Goal: Transaction & Acquisition: Purchase product/service

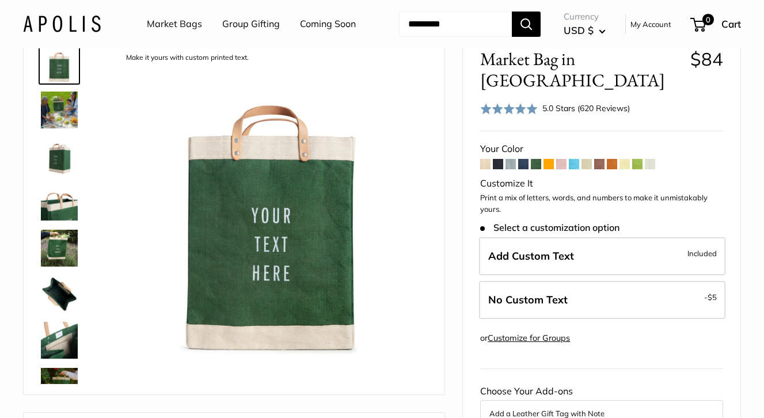
scroll to position [49, 0]
click at [68, 128] on img at bounding box center [59, 109] width 37 height 37
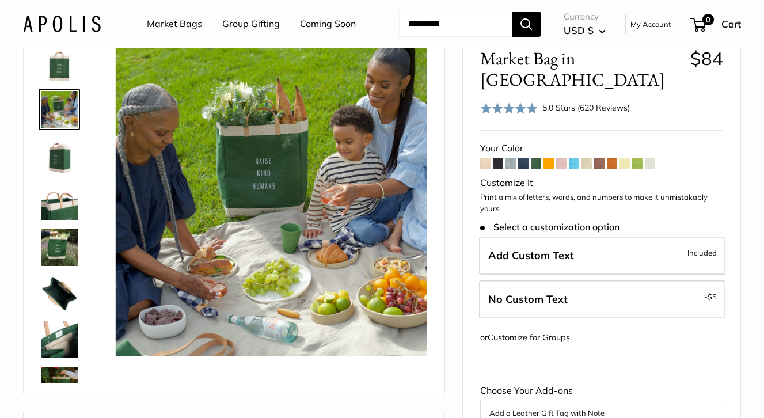
click at [55, 174] on img at bounding box center [59, 155] width 37 height 37
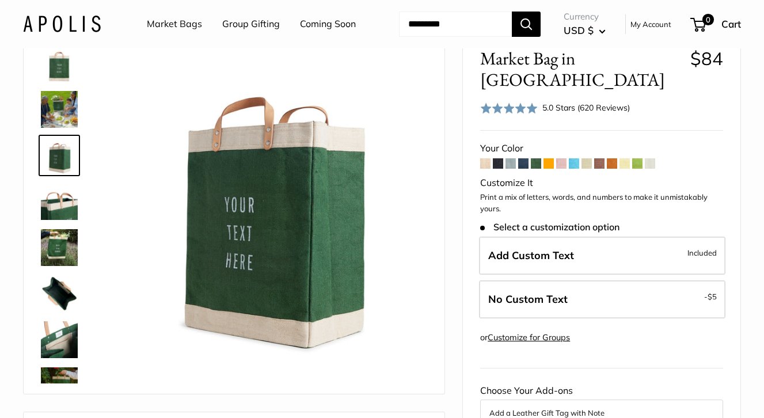
click at [55, 220] on img at bounding box center [59, 201] width 37 height 37
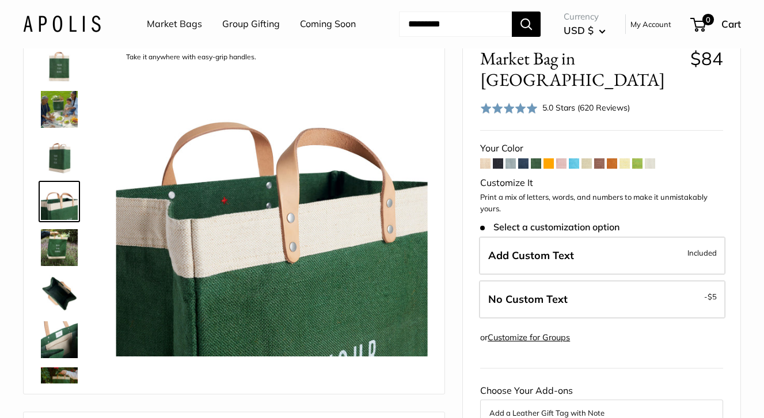
click at [55, 263] on link at bounding box center [59, 247] width 41 height 41
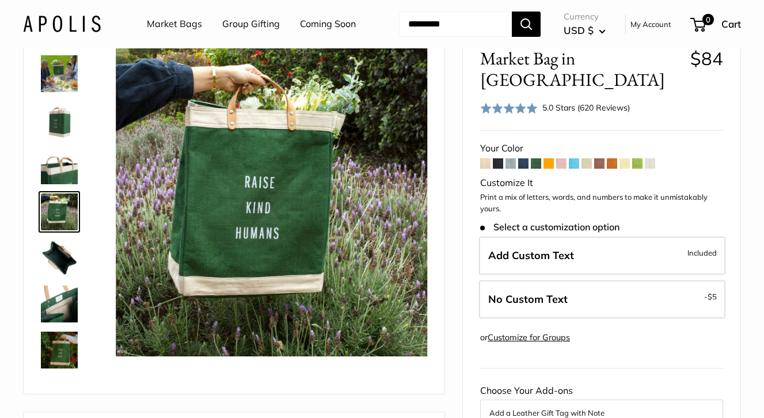
click at [485, 169] on span at bounding box center [485, 163] width 10 height 10
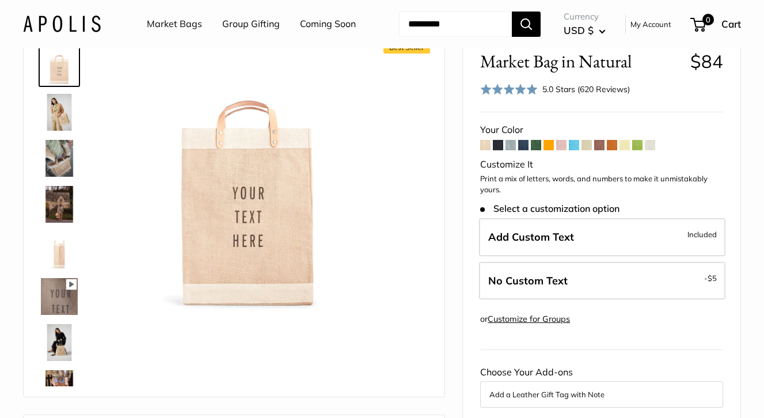
scroll to position [48, 0]
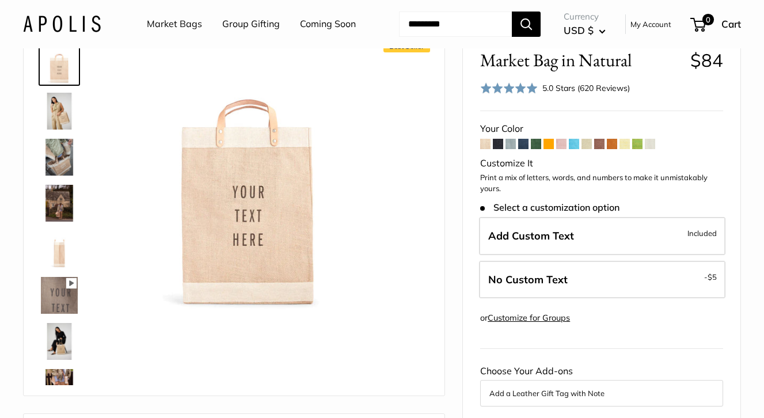
click at [537, 149] on span at bounding box center [536, 144] width 10 height 10
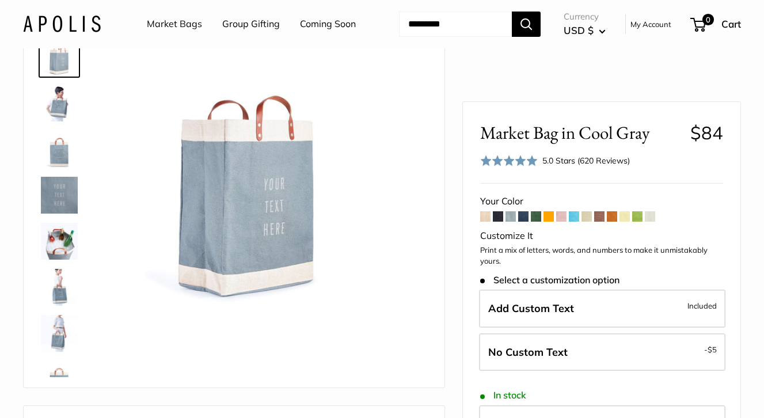
scroll to position [66, 0]
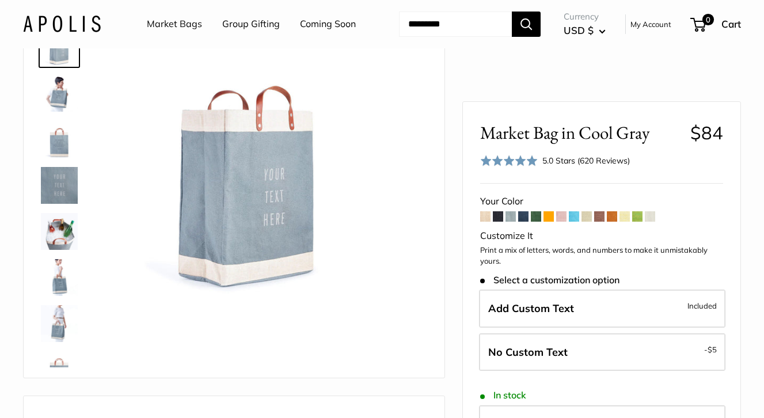
click at [598, 218] on span at bounding box center [599, 216] width 10 height 10
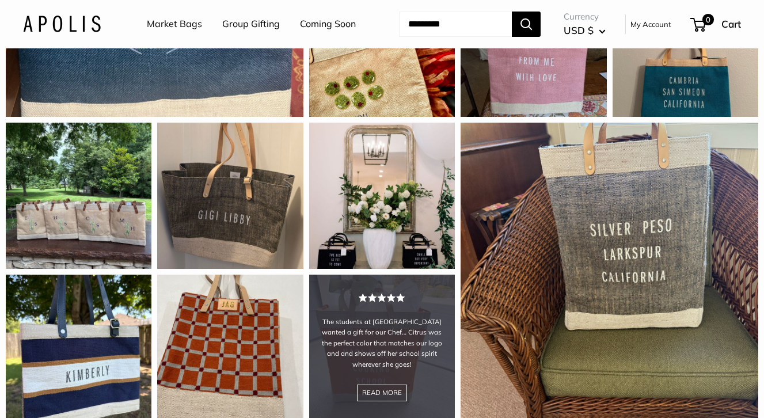
scroll to position [1225, 0]
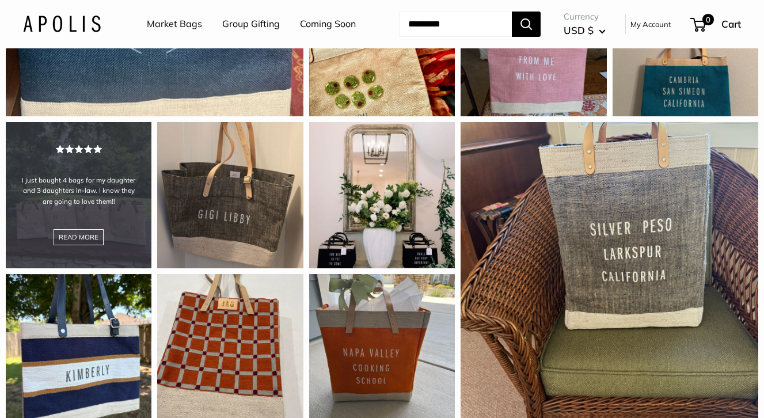
click at [96, 268] on div "I just bought 4 bags for my daughter and 3 daughters in-law. I know they are go…" at bounding box center [79, 195] width 146 height 146
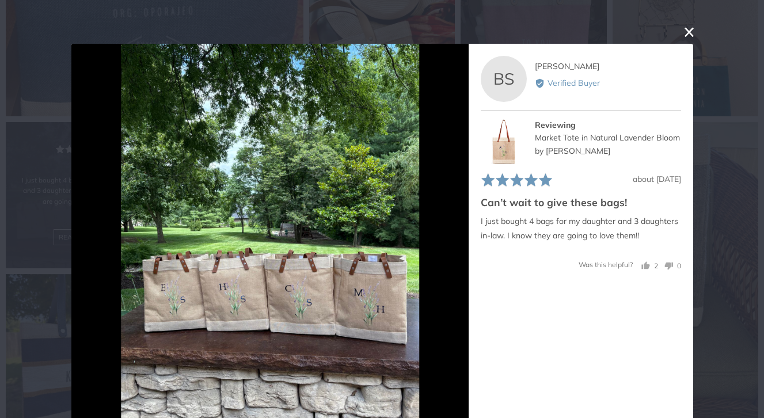
scroll to position [23, 0]
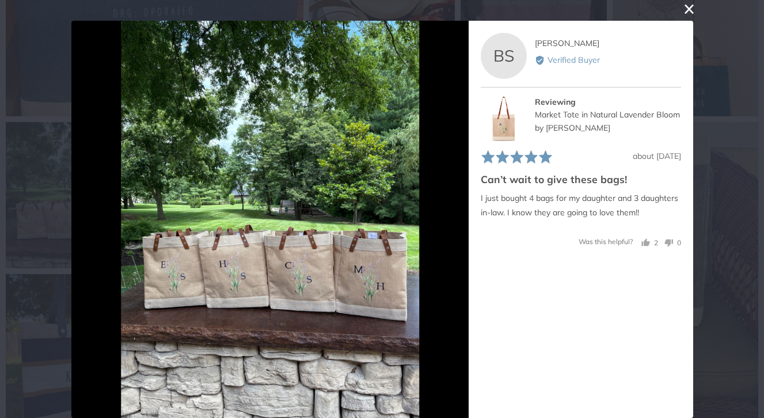
click at [66, 238] on div "User-Uploaded Media Gallery Your browser doesn't support HTML5 videos. Your bro…" at bounding box center [382, 209] width 764 height 418
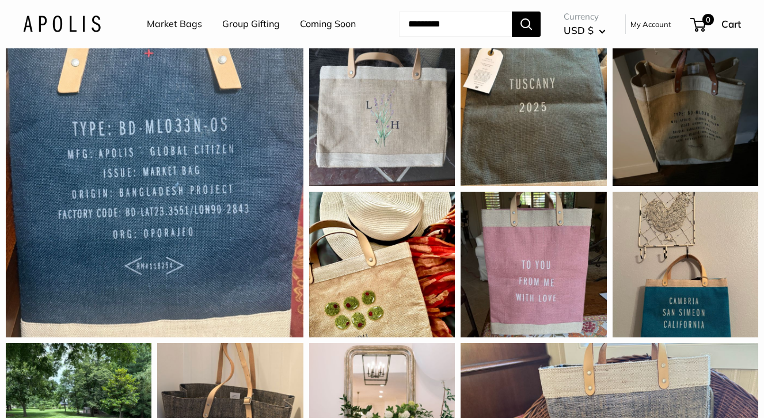
scroll to position [902, 0]
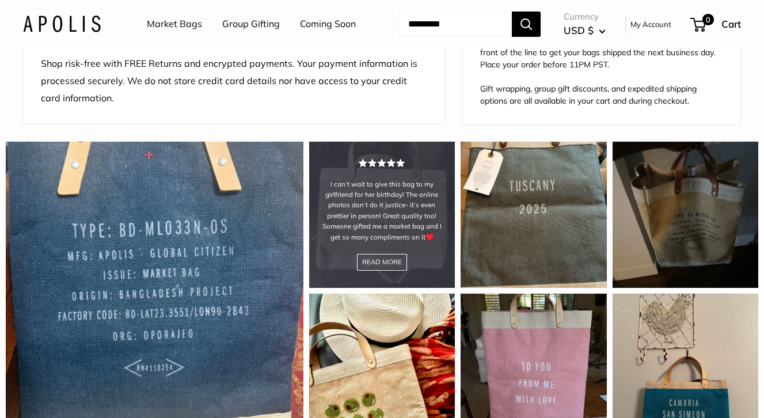
click at [365, 277] on div "I can’t wait to give this bag to my girlfriend for her birthday! The online pho…" at bounding box center [382, 215] width 146 height 146
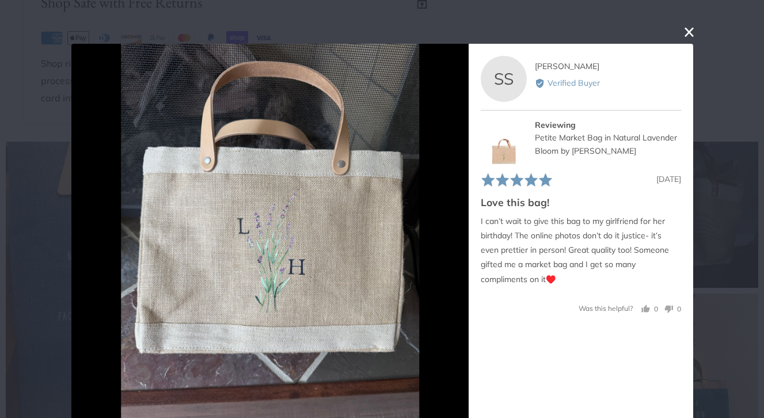
scroll to position [23, 0]
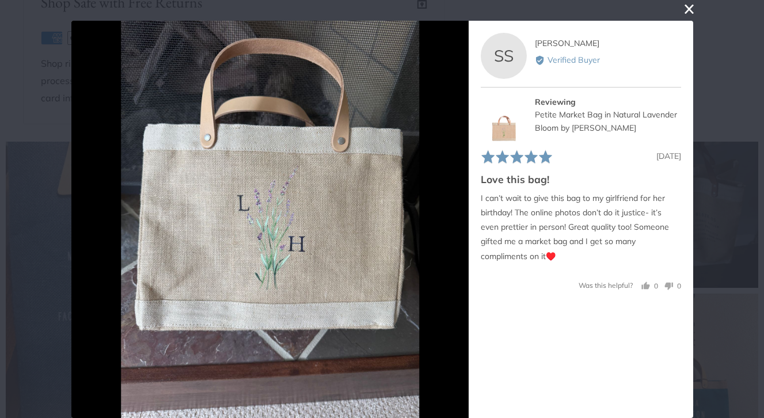
click at [59, 186] on div "User-Uploaded Media Gallery Your browser doesn't support HTML5 videos. Your bro…" at bounding box center [382, 209] width 764 height 418
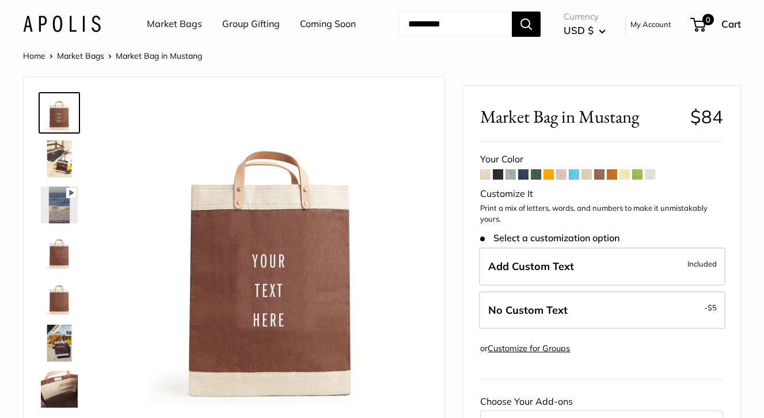
scroll to position [0, 0]
click at [158, 23] on link "Market Bags" at bounding box center [174, 24] width 55 height 17
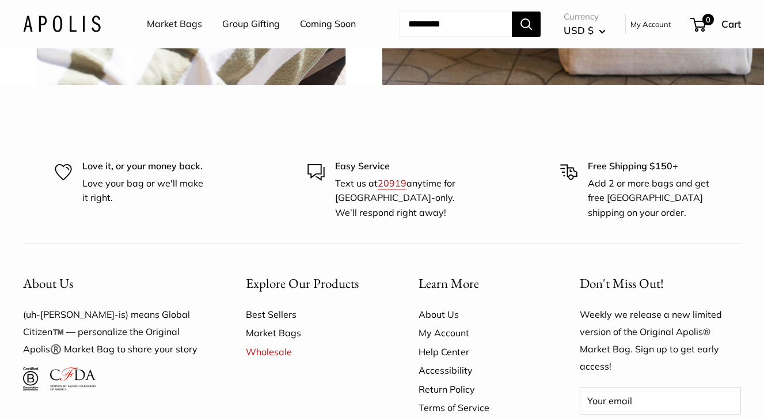
scroll to position [2672, 0]
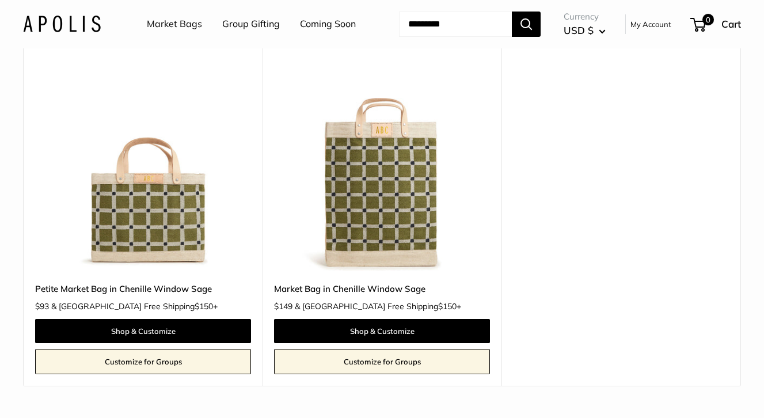
scroll to position [131, 0]
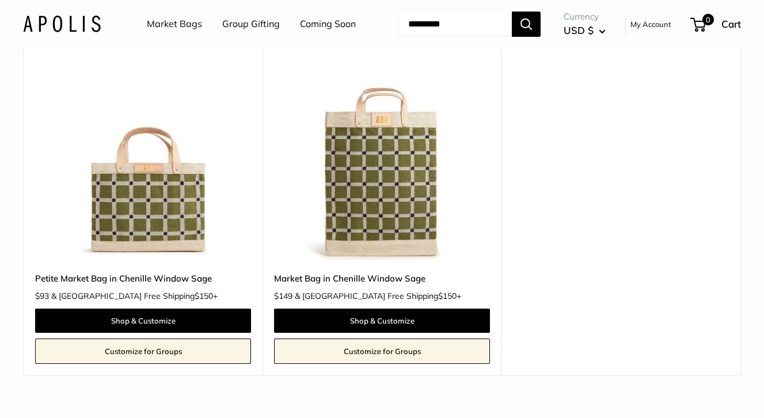
click at [0, 0] on img at bounding box center [0, 0] width 0 height 0
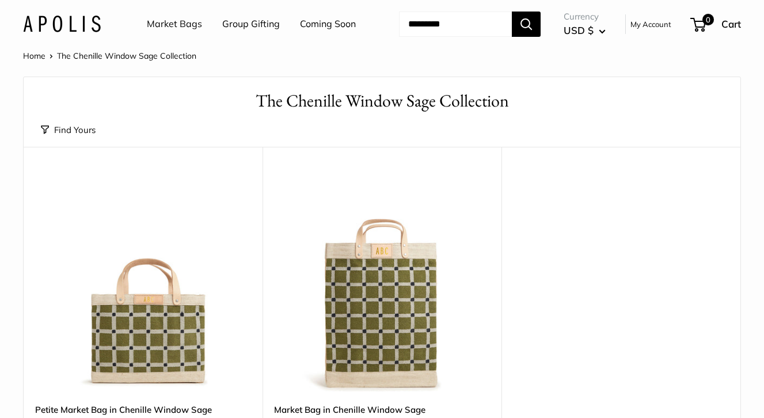
scroll to position [0, 0]
click at [300, 33] on link "Coming Soon" at bounding box center [328, 24] width 56 height 17
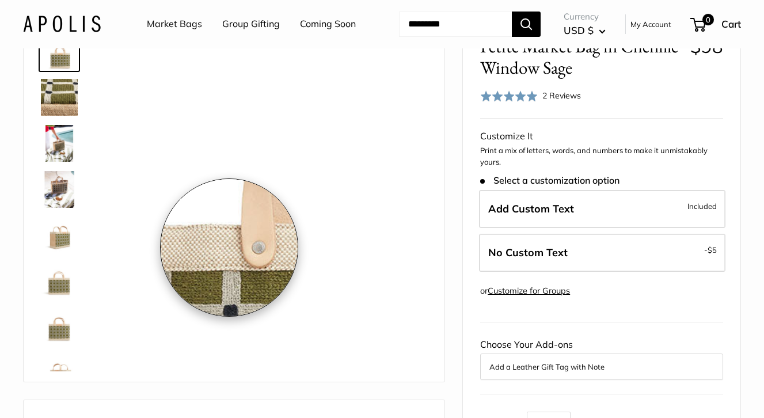
scroll to position [63, 0]
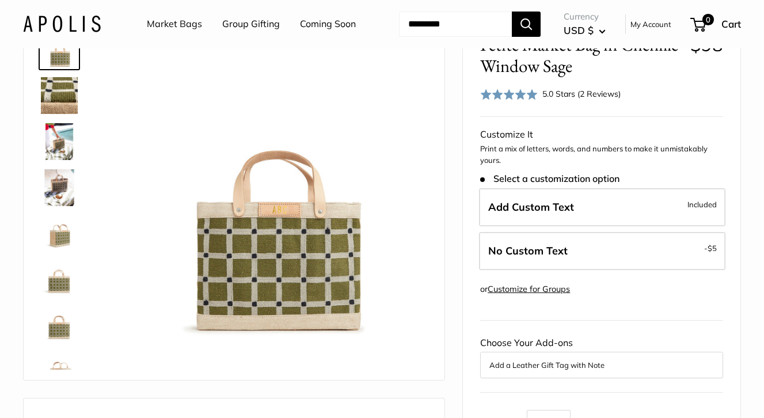
click at [64, 160] on img at bounding box center [59, 141] width 37 height 37
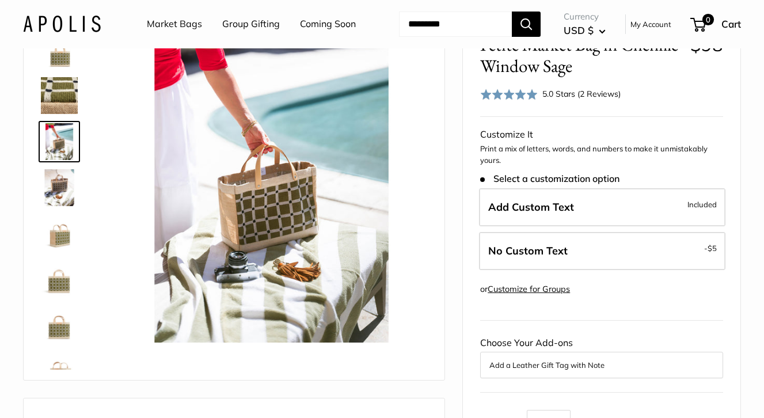
click at [61, 206] on img at bounding box center [59, 187] width 37 height 37
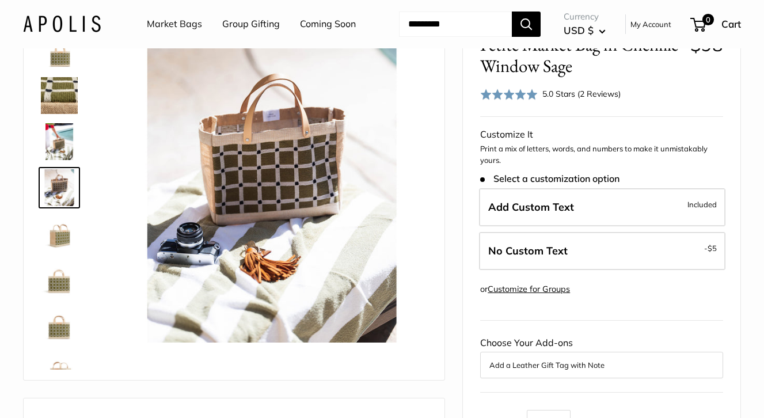
click at [59, 252] on img at bounding box center [59, 233] width 37 height 37
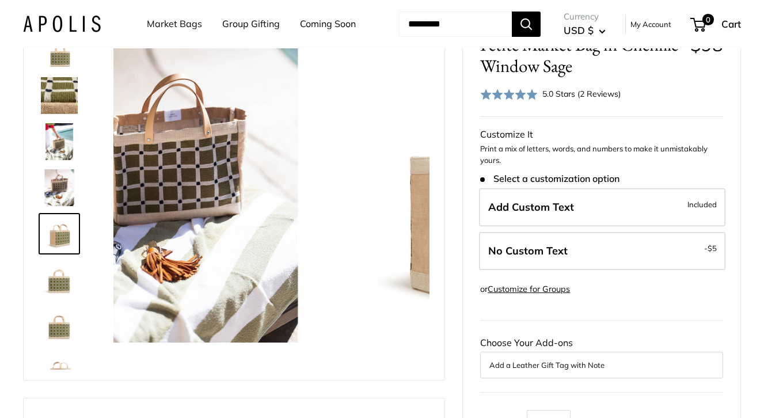
scroll to position [36, 0]
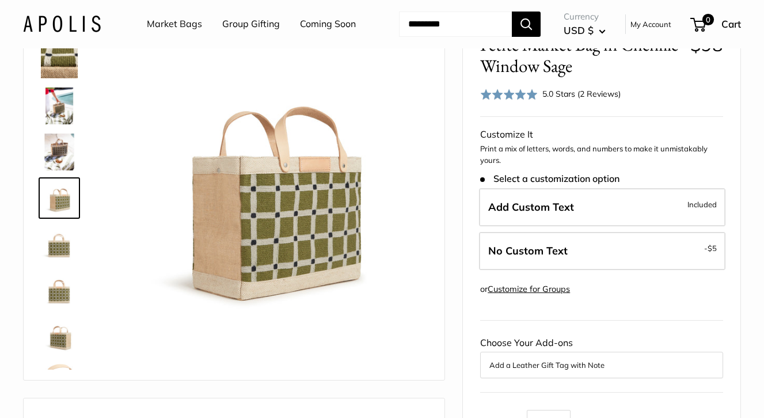
click at [59, 262] on img at bounding box center [59, 244] width 37 height 37
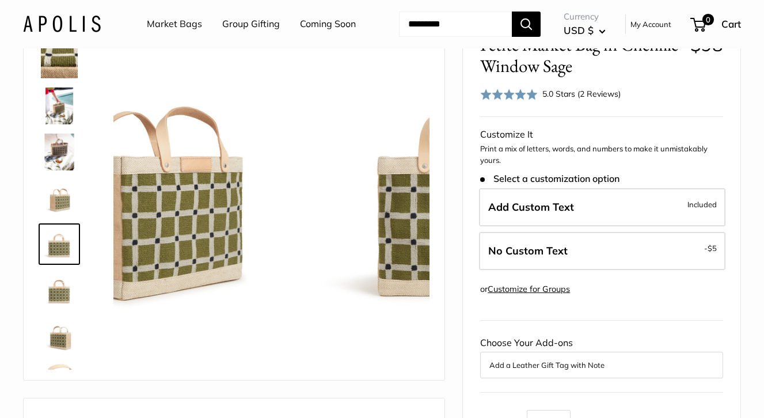
scroll to position [74, 0]
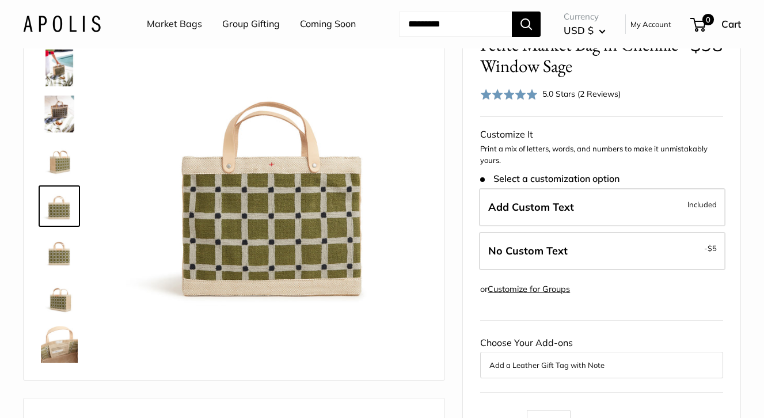
click at [58, 317] on img at bounding box center [59, 298] width 37 height 37
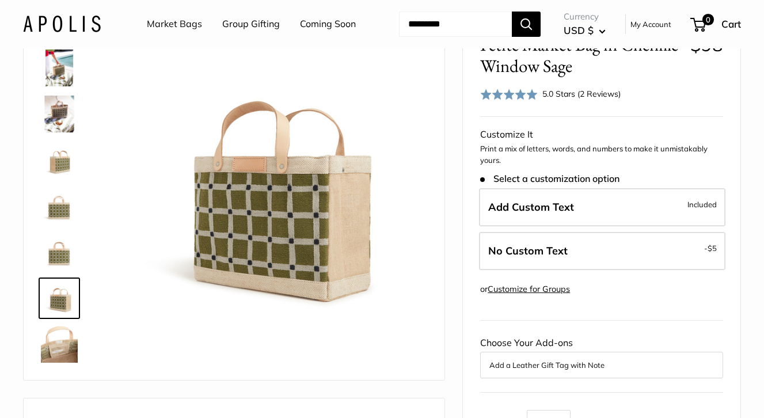
click at [57, 363] on img at bounding box center [59, 344] width 37 height 37
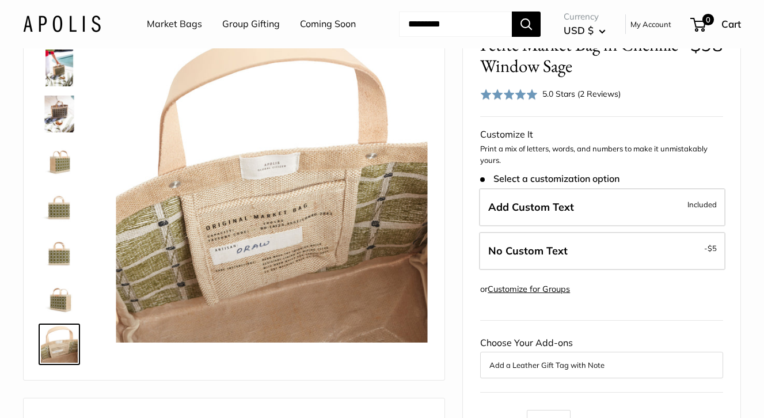
click at [57, 317] on img at bounding box center [59, 298] width 37 height 37
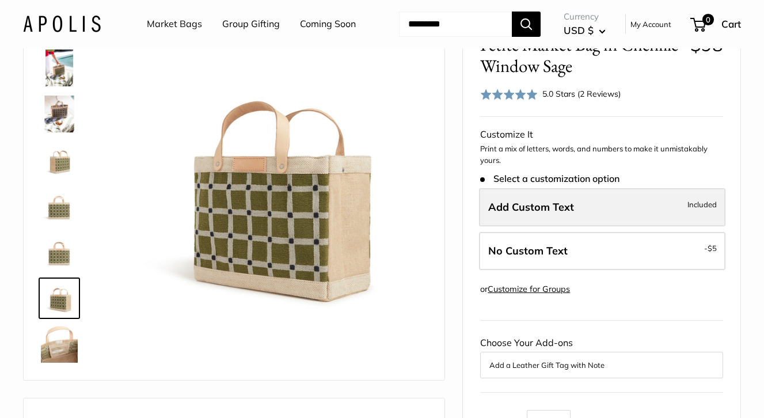
click at [567, 226] on label "Add Custom Text Included" at bounding box center [602, 207] width 246 height 38
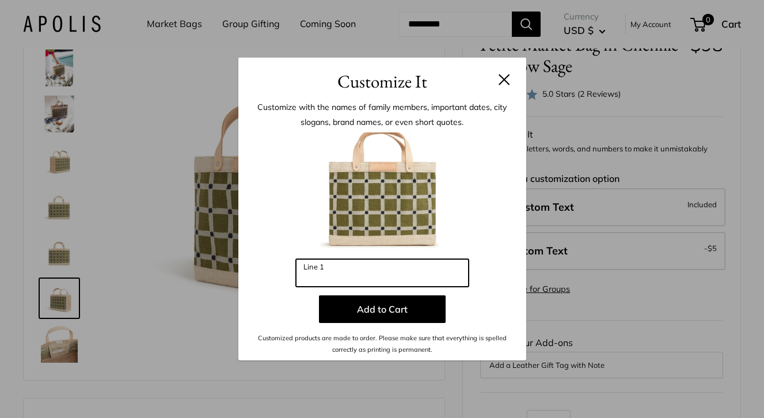
click at [389, 272] on input "Line 1" at bounding box center [382, 273] width 173 height 28
type input "*"
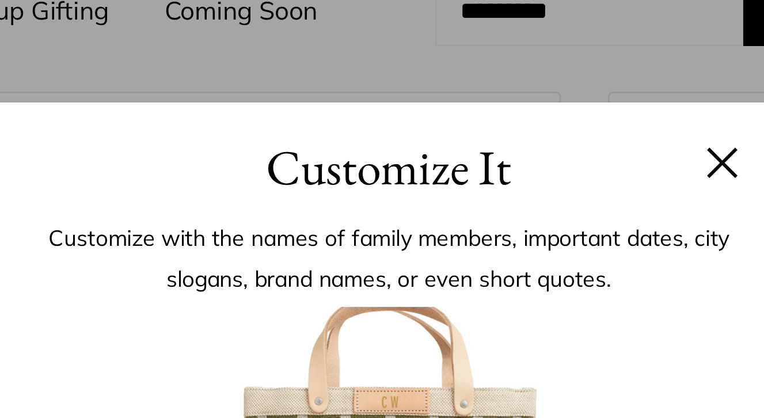
scroll to position [0, 0]
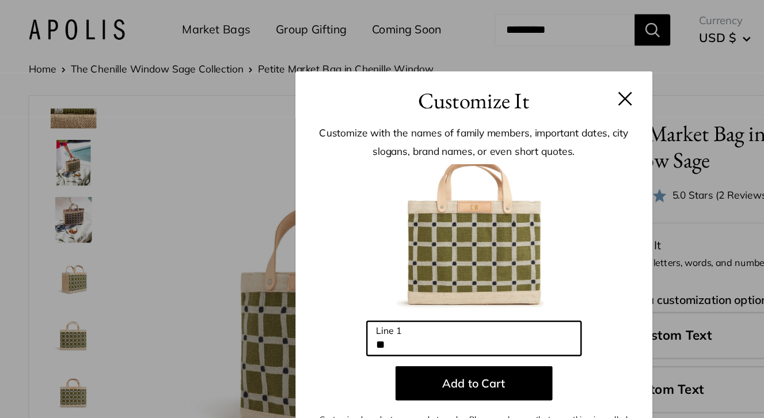
type input "**"
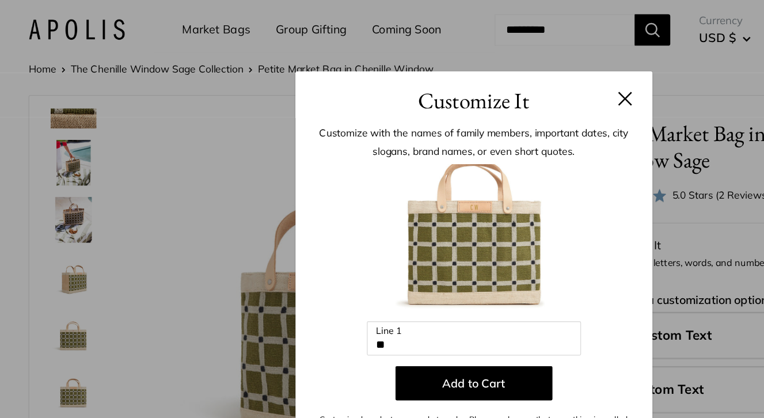
click at [498, 81] on button at bounding box center [504, 80] width 12 height 12
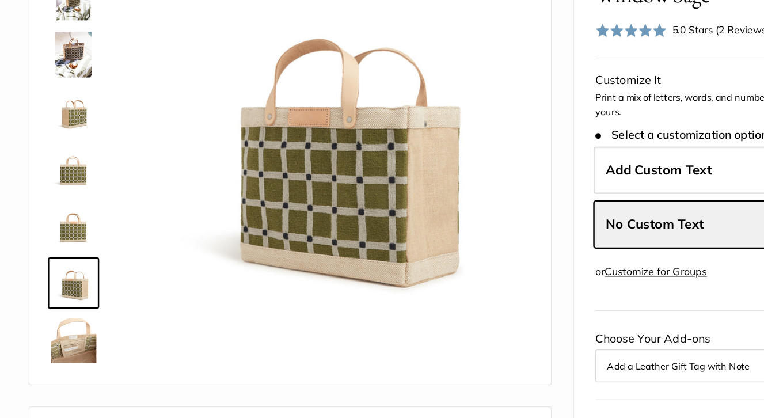
scroll to position [102, 0]
